Goal: Task Accomplishment & Management: Complete application form

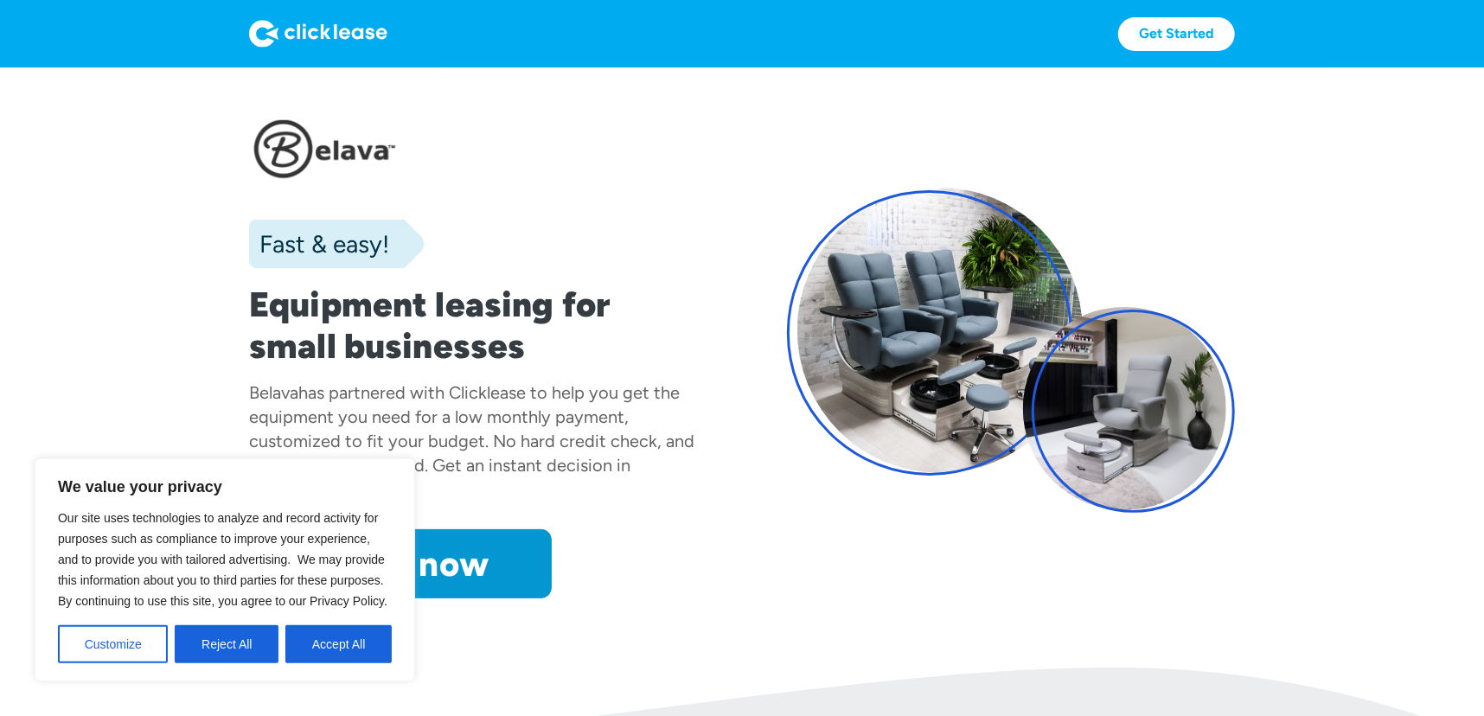
click at [598, 127] on div at bounding box center [473, 147] width 448 height 90
click at [237, 643] on button "Reject All" at bounding box center [227, 644] width 104 height 38
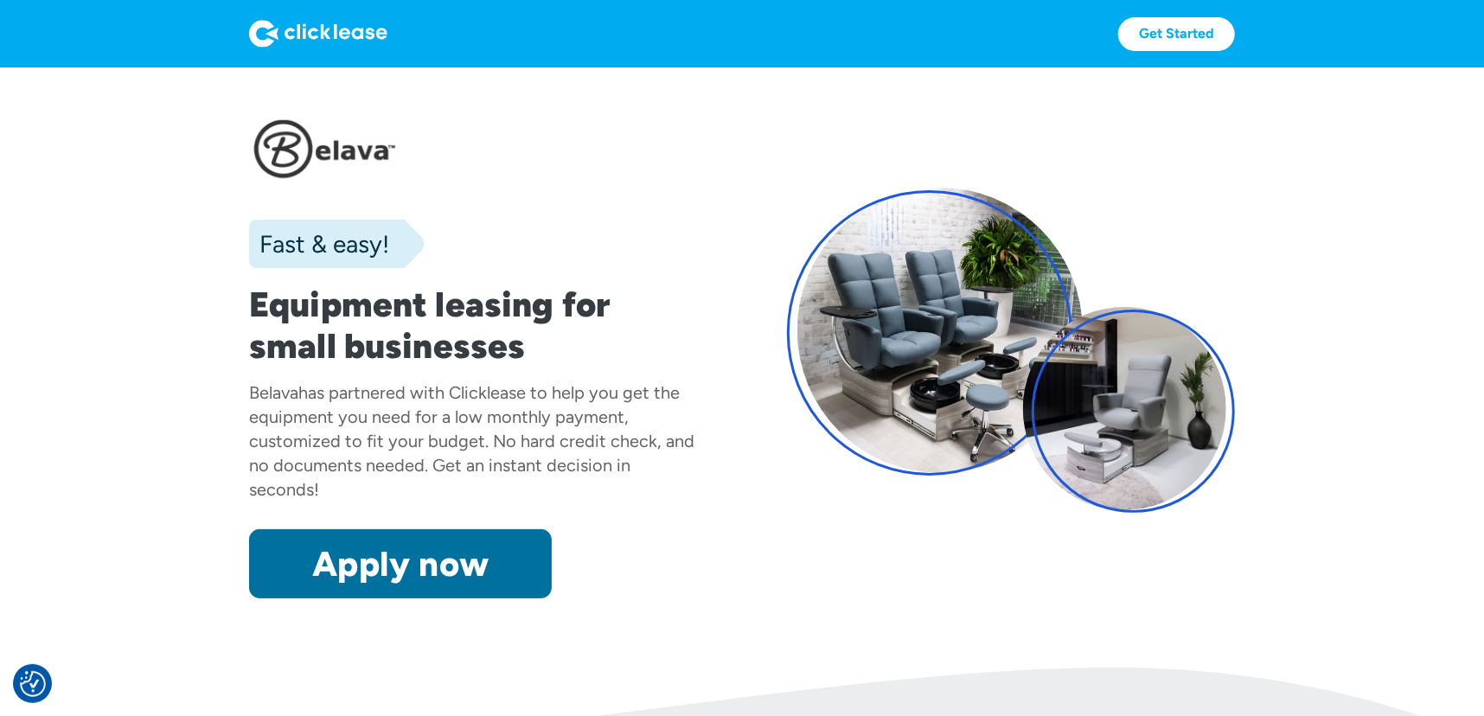
click at [444, 559] on link "Apply now" at bounding box center [400, 563] width 303 height 69
